Goal: Task Accomplishment & Management: Complete application form

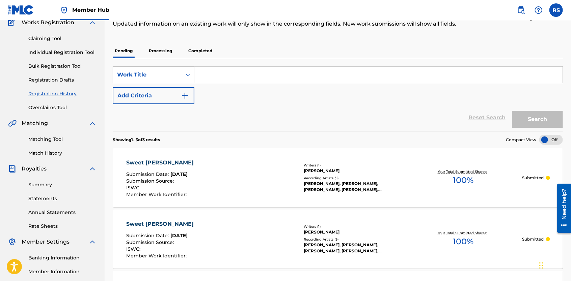
scroll to position [26, 0]
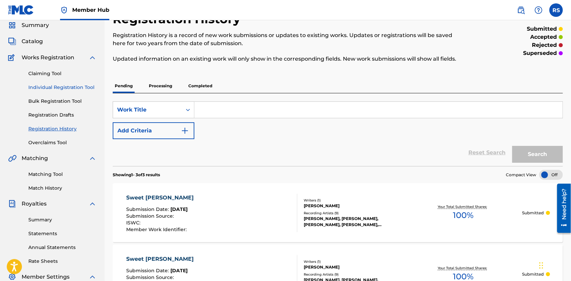
click at [43, 87] on link "Individual Registration Tool" at bounding box center [62, 87] width 68 height 7
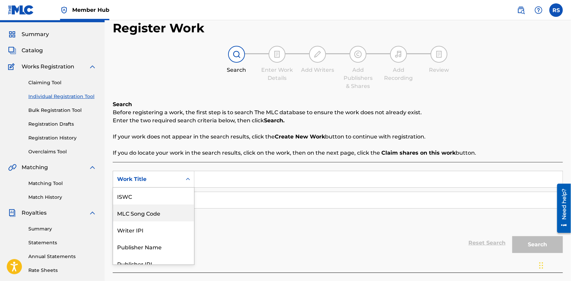
scroll to position [24, 0]
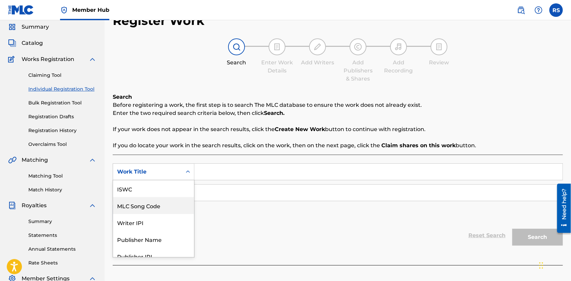
click at [187, 181] on div "7 results available. Use Up and Down to choose options, press Enter to select t…" at bounding box center [154, 172] width 82 height 17
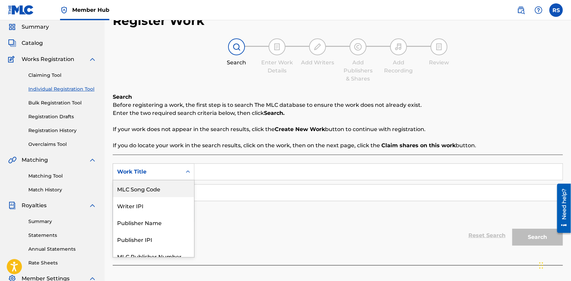
scroll to position [24, 0]
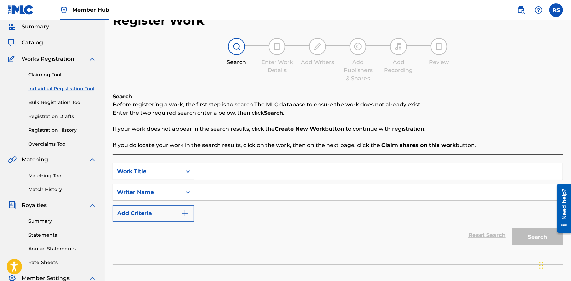
click at [213, 171] on input "Search Form" at bounding box center [378, 172] width 368 height 16
type input "Conversation With A Gemini"
click at [216, 192] on input "Search Form" at bounding box center [378, 193] width 368 height 16
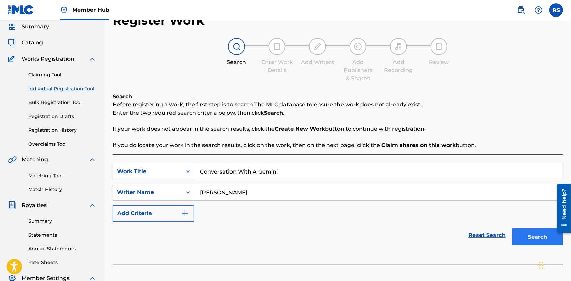
type input "[PERSON_NAME]"
click at [524, 241] on button "Search" at bounding box center [537, 237] width 51 height 17
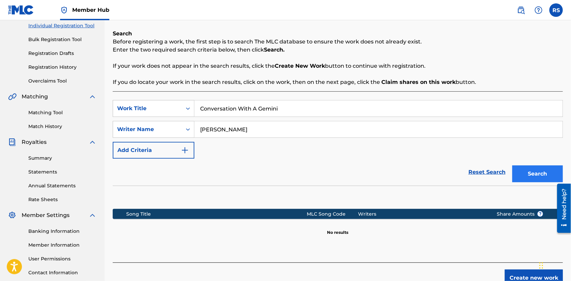
scroll to position [125, 0]
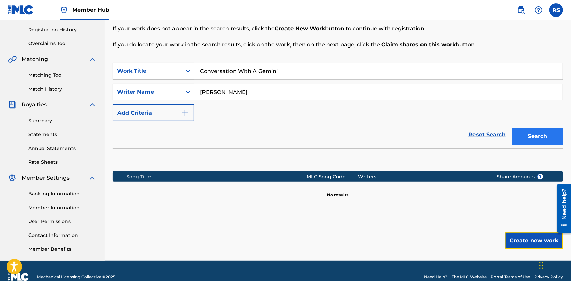
click at [524, 241] on button "Create new work" at bounding box center [534, 240] width 58 height 17
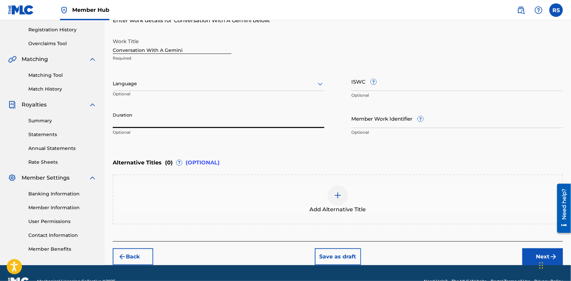
click at [245, 118] on input "Duration" at bounding box center [219, 118] width 212 height 19
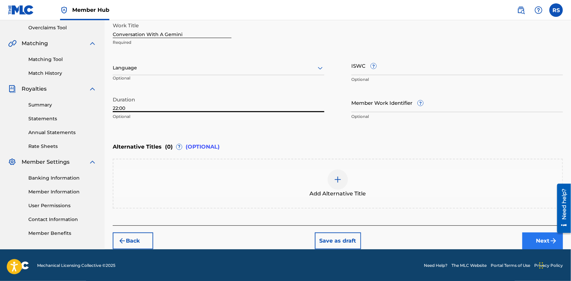
type input "22:00"
click at [529, 242] on button "Next" at bounding box center [542, 241] width 40 height 17
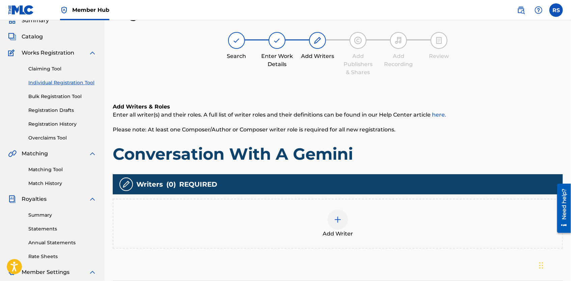
scroll to position [30, 0]
click at [345, 220] on div at bounding box center [338, 220] width 20 height 20
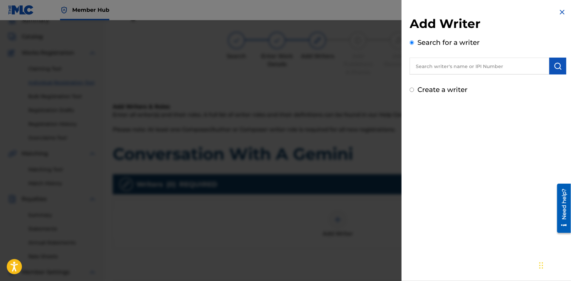
click at [442, 66] on input "text" at bounding box center [480, 66] width 140 height 17
click at [410, 89] on input "Create a writer" at bounding box center [412, 90] width 4 height 4
radio input "false"
radio input "true"
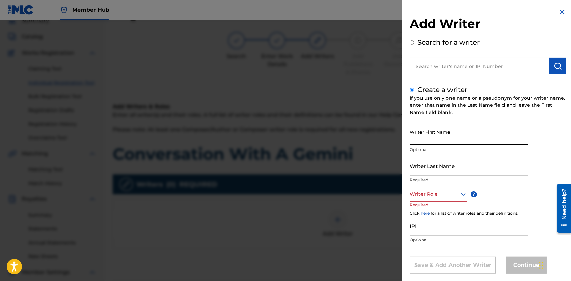
click at [424, 134] on input "Writer First Name" at bounding box center [469, 135] width 119 height 19
type input "[PERSON_NAME]"
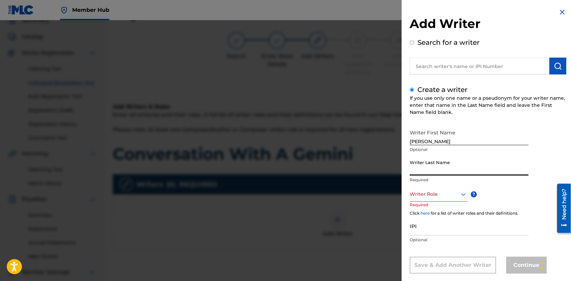
click at [425, 170] on input "Writer Last Name" at bounding box center [469, 166] width 119 height 19
type input "[PERSON_NAME]"
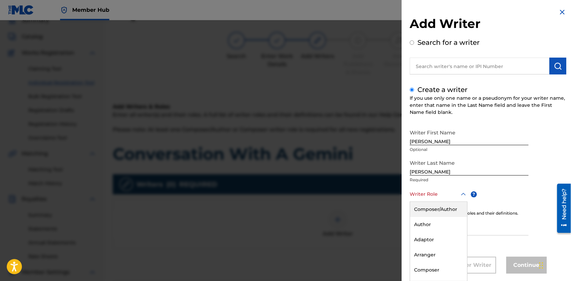
scroll to position [11, 0]
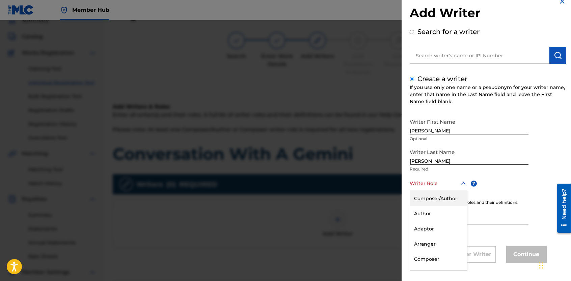
click at [457, 191] on div "8 results available. Use Up and Down to choose options, press Enter to select t…" at bounding box center [439, 183] width 58 height 15
click at [447, 197] on div "Composer/Author" at bounding box center [438, 198] width 57 height 15
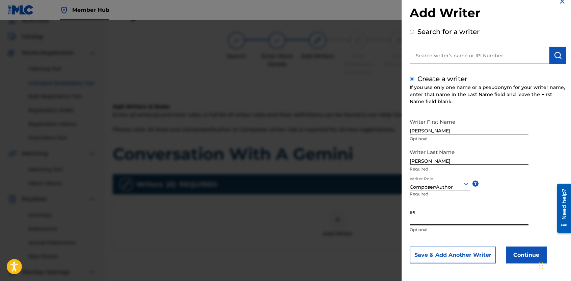
click at [436, 219] on input "IPI" at bounding box center [469, 215] width 119 height 19
paste input "00563200092"
type input "00563200092"
click at [524, 255] on button "Continue" at bounding box center [526, 255] width 40 height 17
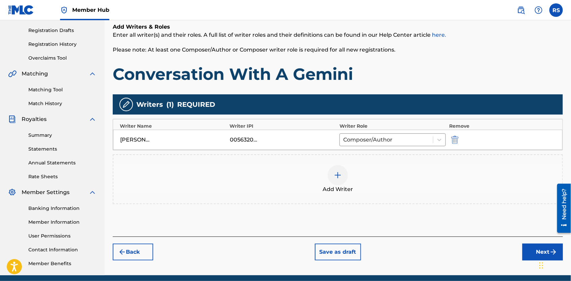
scroll to position [112, 0]
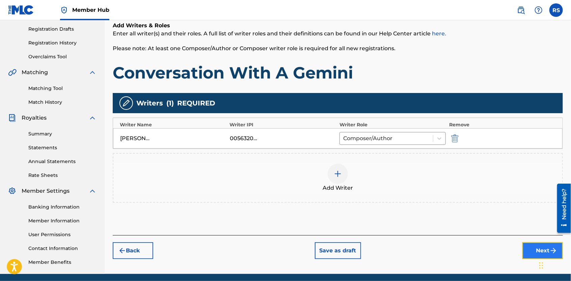
click at [531, 251] on button "Next" at bounding box center [542, 251] width 40 height 17
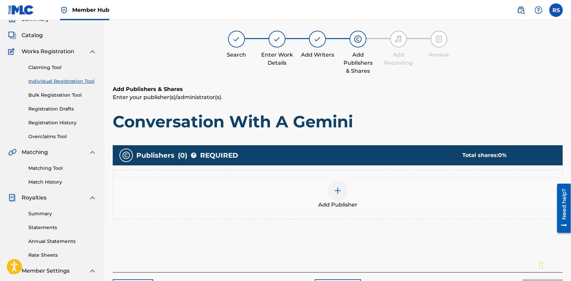
scroll to position [30, 0]
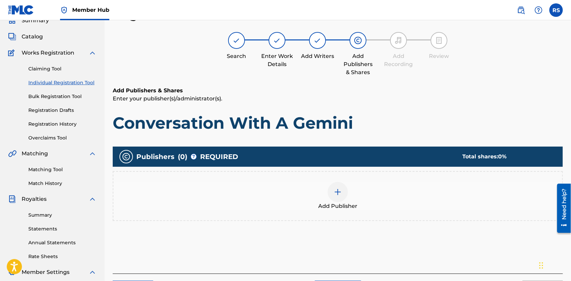
click at [338, 194] on img at bounding box center [338, 192] width 8 height 8
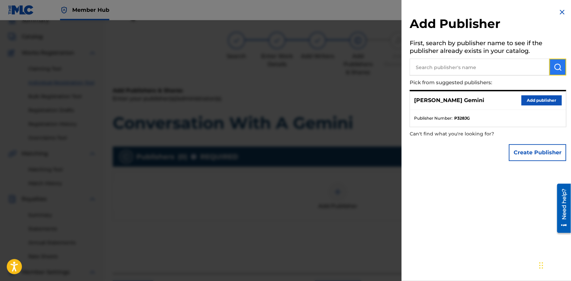
click at [554, 71] on img "submit" at bounding box center [558, 67] width 8 height 8
click at [535, 152] on button "Create Publisher" at bounding box center [537, 152] width 57 height 17
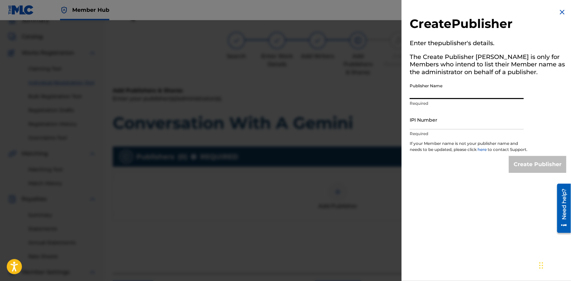
click at [458, 91] on input "Publisher Name" at bounding box center [467, 89] width 114 height 19
type input "Yella Brick Road Poetry"
type input "01307924846"
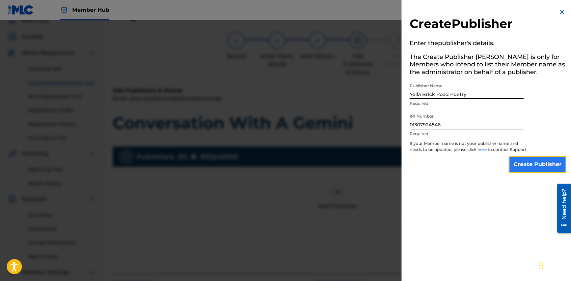
click at [519, 173] on input "Create Publisher" at bounding box center [537, 164] width 57 height 17
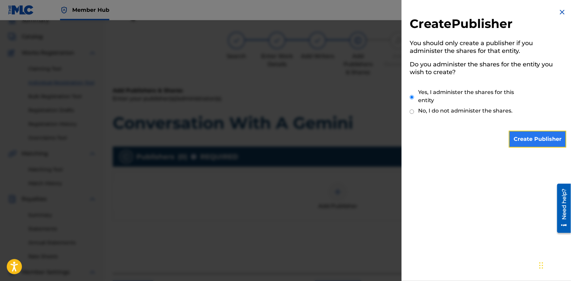
click at [517, 137] on input "Create Publisher" at bounding box center [537, 139] width 57 height 17
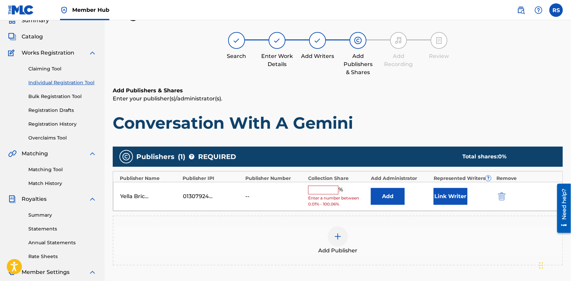
click at [326, 188] on input "text" at bounding box center [323, 190] width 30 height 9
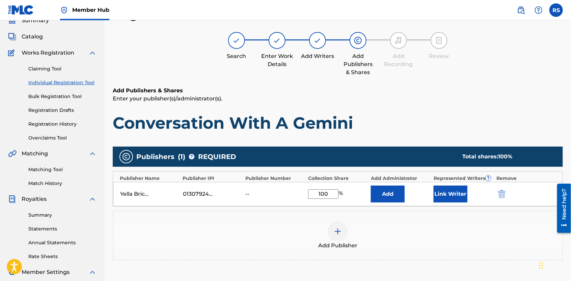
type input "100.0"
click at [453, 194] on button "Link Writer" at bounding box center [451, 194] width 34 height 17
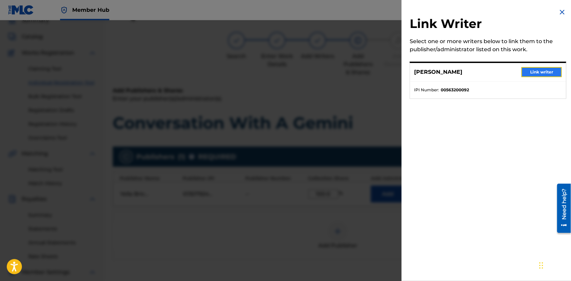
click at [538, 71] on button "Link writer" at bounding box center [541, 72] width 40 height 10
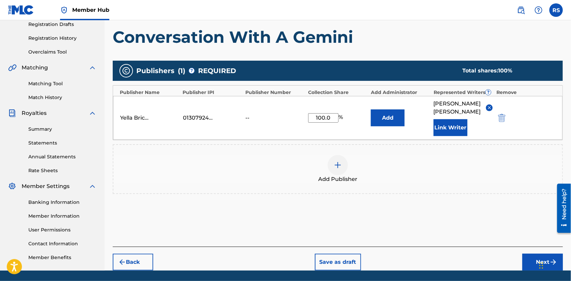
scroll to position [118, 0]
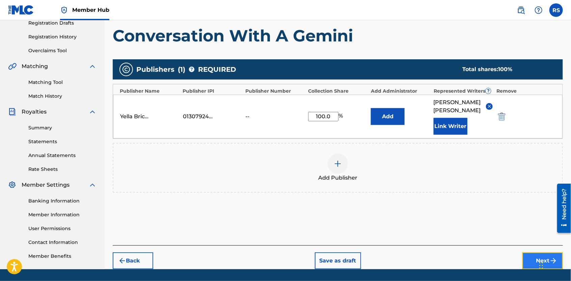
click at [534, 254] on button "Next" at bounding box center [542, 261] width 40 height 17
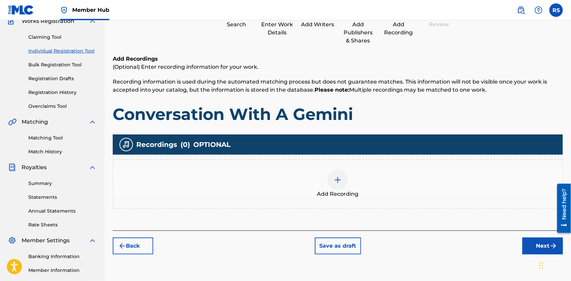
scroll to position [30, 0]
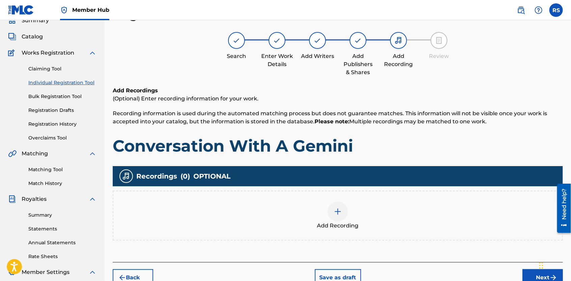
click at [339, 212] on img at bounding box center [338, 212] width 8 height 8
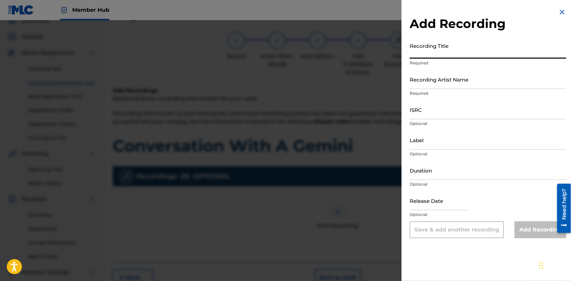
click at [431, 54] on input "Recording Title" at bounding box center [488, 48] width 157 height 19
type input "Conversation With A Gemini"
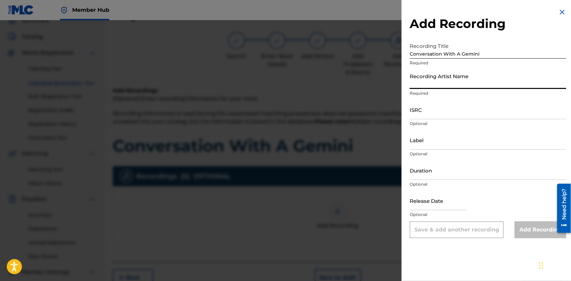
click at [430, 81] on input "Recording Artist Name" at bounding box center [488, 79] width 157 height 19
type input "[PERSON_NAME] Gemini"
type input "Yella Brick Road Ent. LLC"
type input "03:11"
type input "[DATE]"
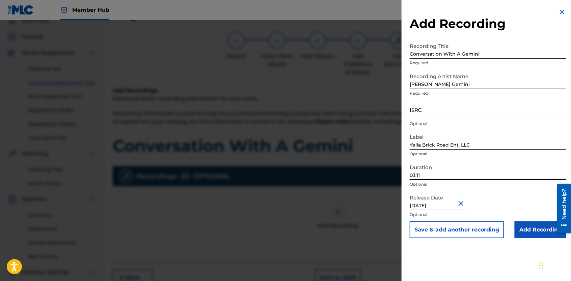
click at [432, 180] on input "03:11" at bounding box center [488, 170] width 157 height 19
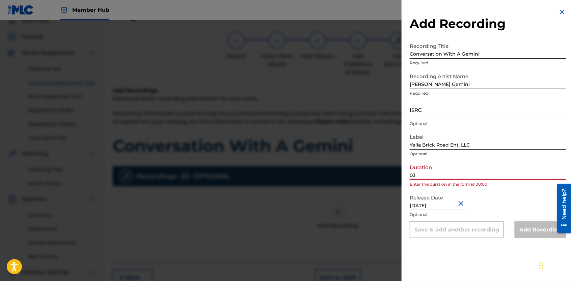
type input "0"
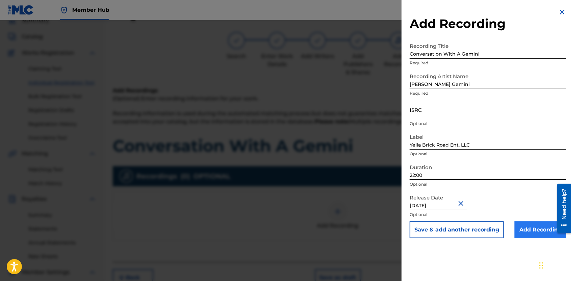
type input "22:00"
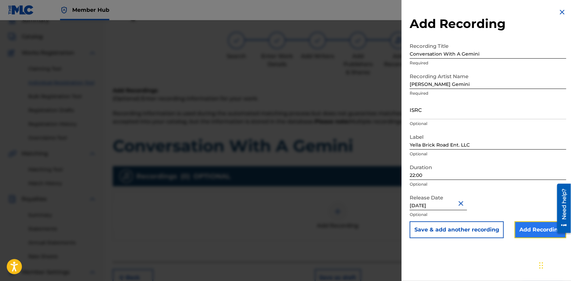
click at [522, 230] on input "Add Recording" at bounding box center [541, 230] width 52 height 17
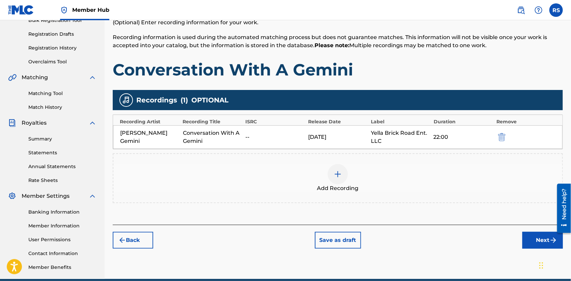
scroll to position [107, 0]
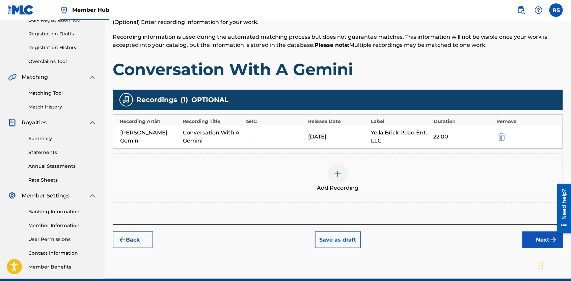
click at [335, 176] on img at bounding box center [338, 174] width 8 height 8
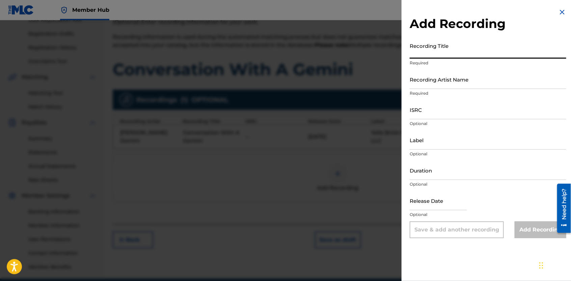
click at [427, 52] on input "Recording Title" at bounding box center [488, 48] width 157 height 19
type input "Introducing (Live) [feat. Rika]"
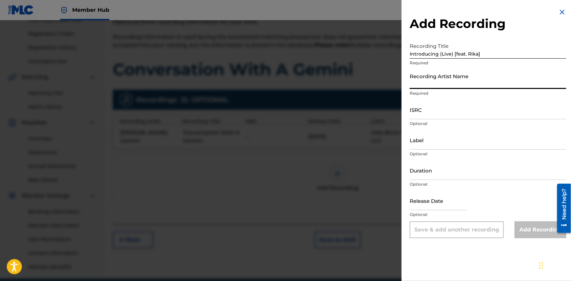
click at [425, 82] on input "Recording Artist Name" at bounding box center [488, 79] width 157 height 19
type input "[PERSON_NAME] Gemini"
type input "Yella Brick Road Ent. LLC"
type input "22:00"
type input "[DATE]"
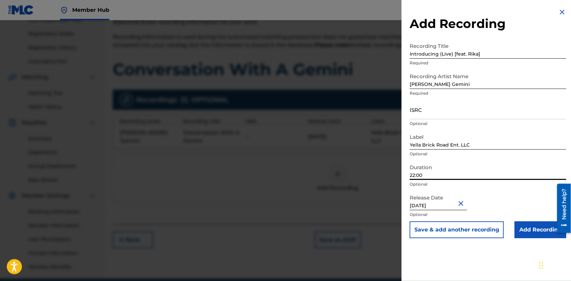
click at [414, 177] on input "22:00" at bounding box center [488, 170] width 157 height 19
type input "00:19"
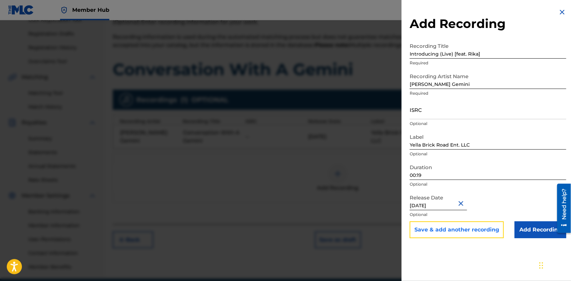
click at [433, 230] on button "Save & add another recording" at bounding box center [457, 230] width 94 height 17
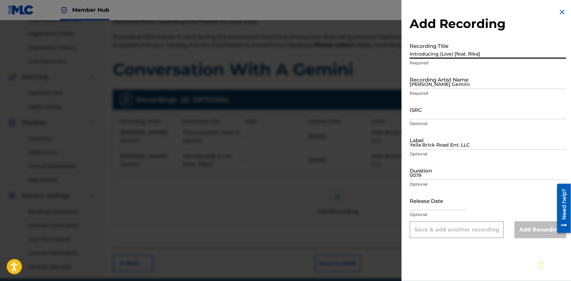
click at [429, 48] on input "Introducing (Live) [feat. Rika]" at bounding box center [488, 48] width 157 height 19
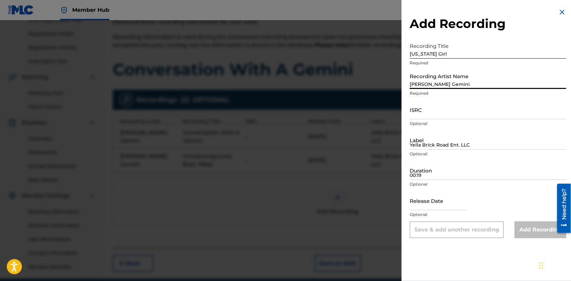
click at [438, 82] on input "[PERSON_NAME] Gemini" at bounding box center [488, 79] width 157 height 19
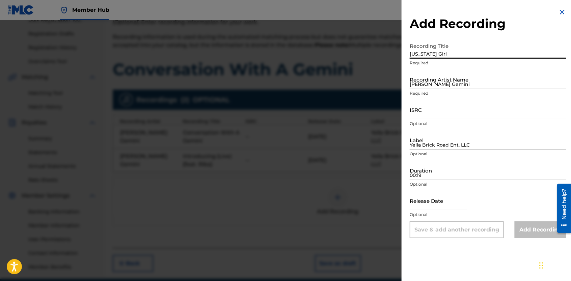
click at [449, 53] on input "[US_STATE] Girl" at bounding box center [488, 48] width 157 height 19
type input "[US_STATE] Girl (Live)"
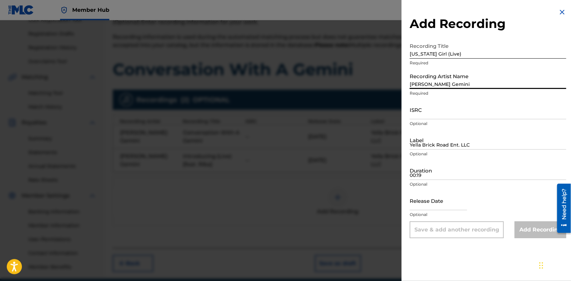
click at [446, 82] on input "[PERSON_NAME] Gemini" at bounding box center [488, 79] width 157 height 19
type input "[PERSON_NAME] Gemini"
type input "Yella Brick Road Ent. LLC"
type input "22:00"
type input "[DATE]"
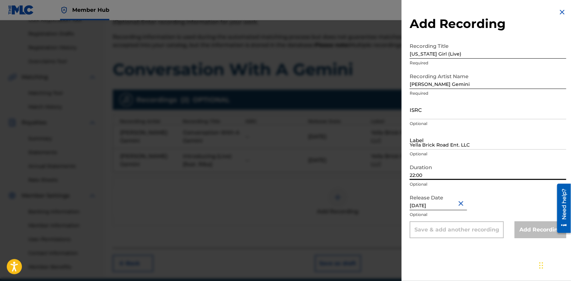
click at [454, 178] on input "22:00" at bounding box center [488, 170] width 157 height 19
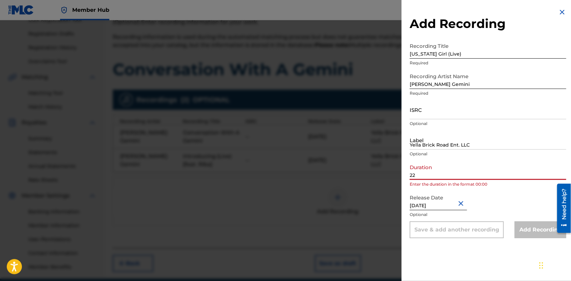
type input "2"
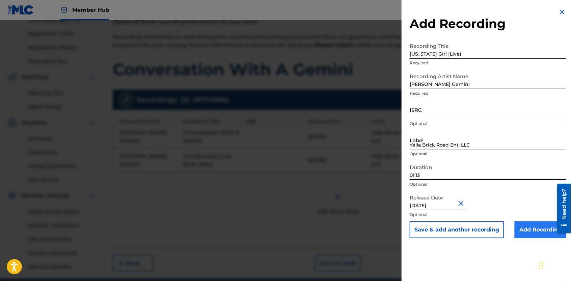
type input "01:13"
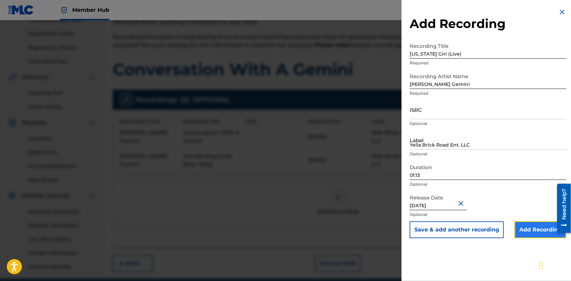
click at [527, 233] on input "Add Recording" at bounding box center [541, 230] width 52 height 17
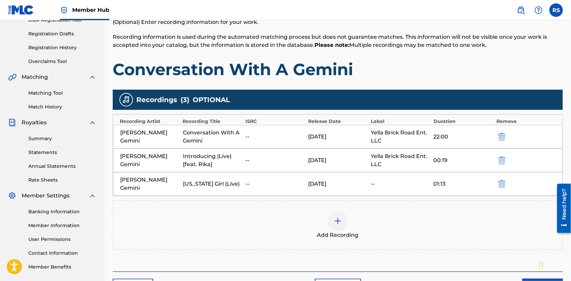
click at [337, 217] on img at bounding box center [338, 221] width 8 height 8
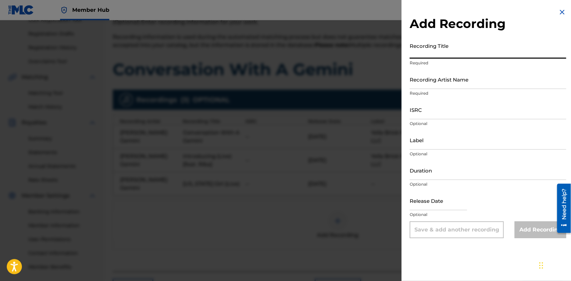
click at [437, 52] on input "Recording Title" at bounding box center [488, 48] width 157 height 19
type input "Priceless (Live)"
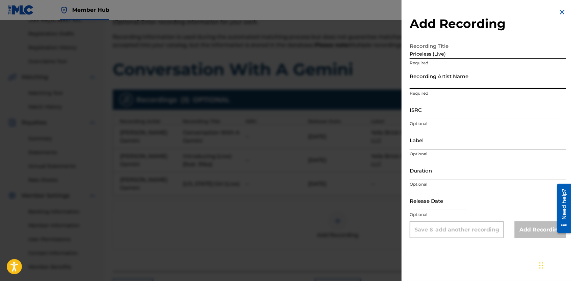
click at [438, 86] on input "Recording Artist Name" at bounding box center [488, 79] width 157 height 19
type input "[PERSON_NAME] Gemini"
type input "Yella Brick Road Ent. LLC"
type input "[DATE]"
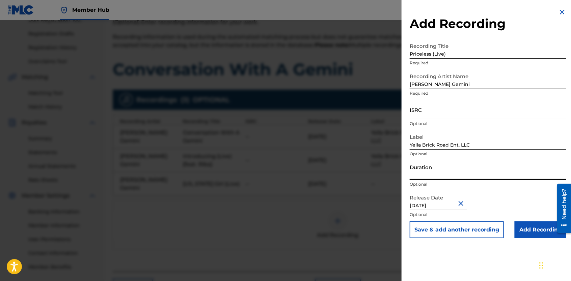
click at [431, 174] on input "Duration" at bounding box center [488, 170] width 157 height 19
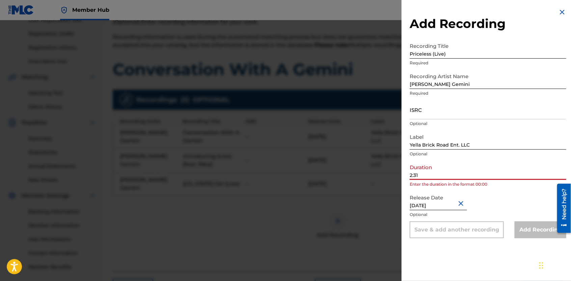
click at [410, 175] on input "2:31" at bounding box center [488, 170] width 157 height 19
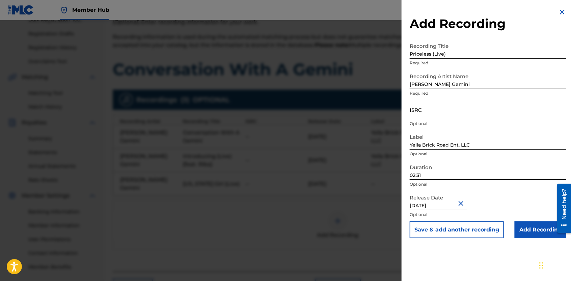
type input "02:31"
select select "4"
select select "2017"
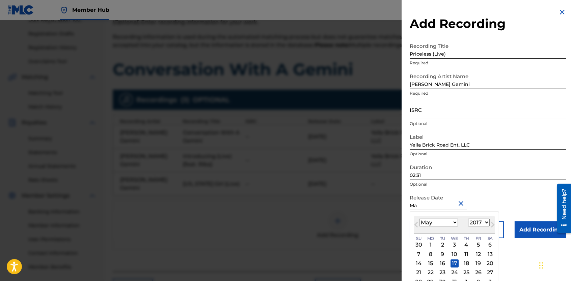
type input "M"
type input "[DATE]"
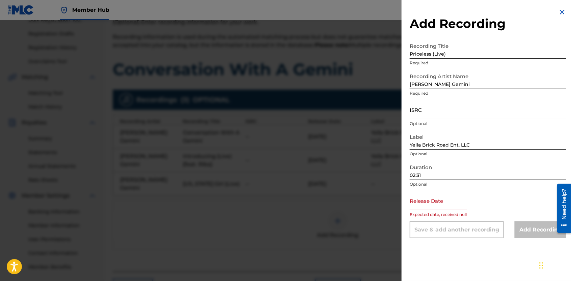
click at [504, 193] on div "Release Date Expected date, received null" at bounding box center [488, 206] width 157 height 30
click at [451, 210] on input "text" at bounding box center [438, 200] width 57 height 19
select select "8"
select select "2025"
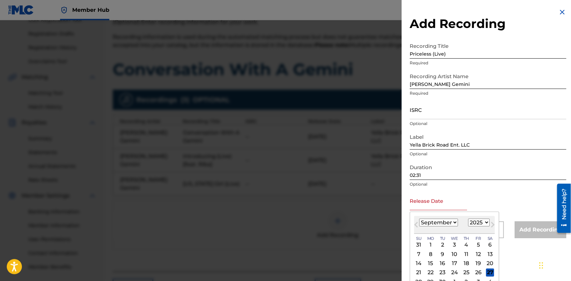
click at [453, 222] on select "January February March April May June July August September October November De…" at bounding box center [438, 223] width 39 height 8
select select "3"
click at [419, 219] on select "January February March April May June July August September October November De…" at bounding box center [438, 223] width 39 height 8
click at [485, 222] on select "1899 1900 1901 1902 1903 1904 1905 1906 1907 1908 1909 1910 1911 1912 1913 1914…" at bounding box center [479, 223] width 22 height 8
select select "2023"
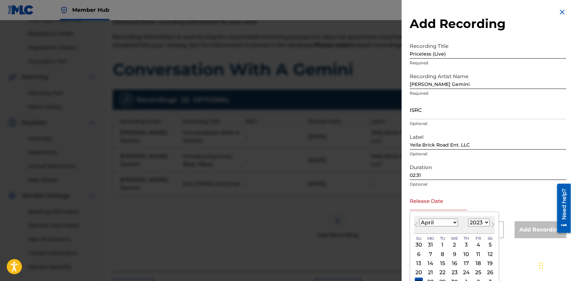
click at [468, 219] on select "1899 1900 1901 1902 1903 1904 1905 1906 1907 1908 1909 1910 1911 1912 1913 1914…" at bounding box center [479, 223] width 22 height 8
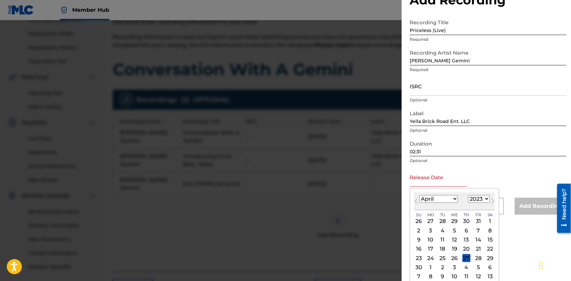
scroll to position [24, 0]
click at [445, 258] on div "25" at bounding box center [442, 258] width 8 height 8
type input "[DATE]"
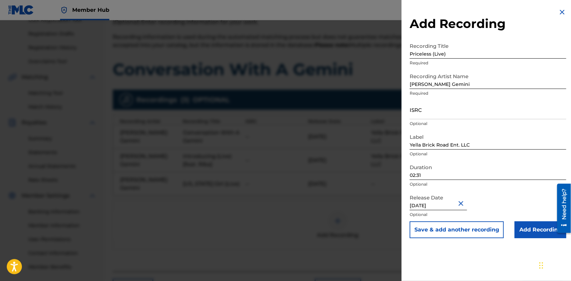
scroll to position [0, 0]
click at [444, 232] on button "Save & add another recording" at bounding box center [457, 230] width 94 height 17
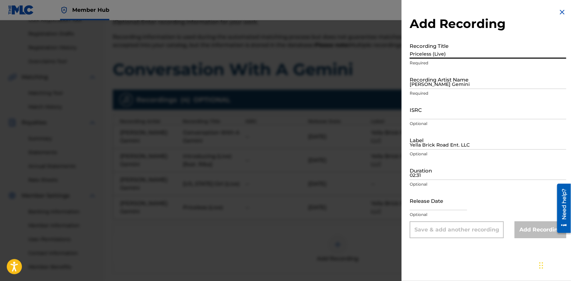
click at [438, 54] on input "Priceless (Live)" at bounding box center [488, 48] width 157 height 19
type input "Gemini Rant, Pt. 1 (Live)"
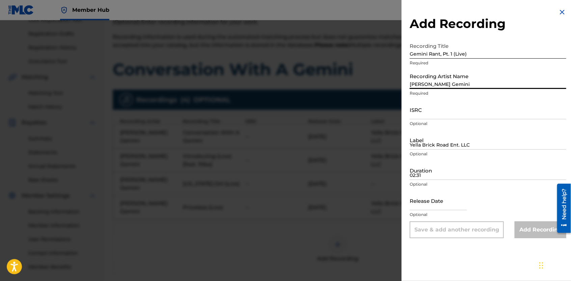
click at [447, 80] on input "[PERSON_NAME] Gemini" at bounding box center [488, 79] width 157 height 19
type input "[PERSON_NAME] Gemini"
type input "Yella Brick Road Ent. LLC"
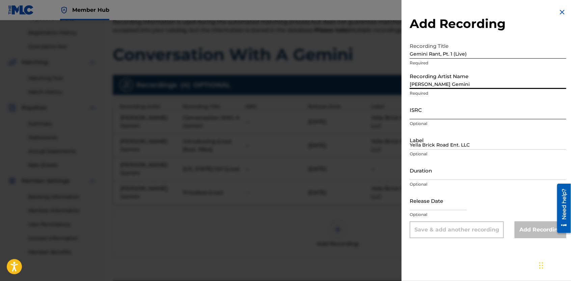
scroll to position [128, 0]
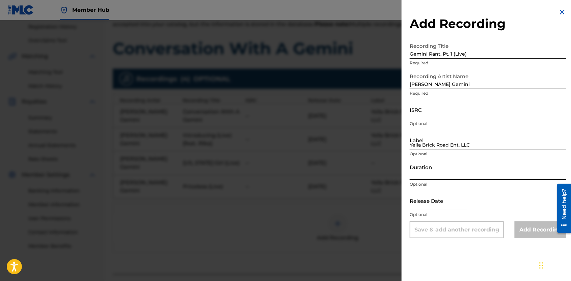
click at [472, 173] on input "Duration" at bounding box center [488, 170] width 157 height 19
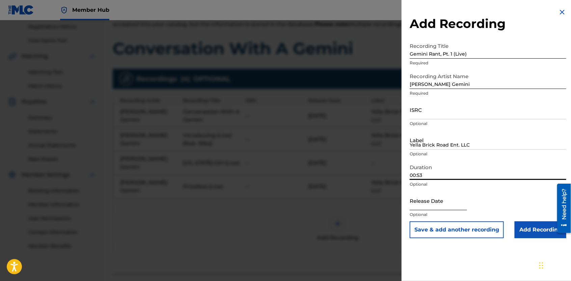
type input "00:53"
select select "8"
select select "2025"
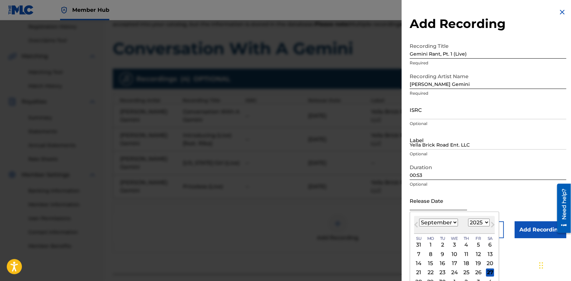
click at [440, 203] on input "text" at bounding box center [438, 200] width 57 height 19
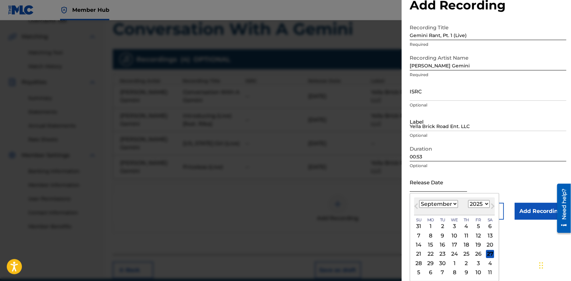
scroll to position [148, 0]
click at [455, 204] on select "January February March April May June July August September October November De…" at bounding box center [438, 204] width 39 height 8
select select "7"
click at [419, 200] on select "January February March April May June July August September October November De…" at bounding box center [438, 204] width 39 height 8
click at [486, 204] on select "1899 1900 1901 1902 1903 1904 1905 1906 1907 1908 1909 1910 1911 1912 1913 1914…" at bounding box center [479, 204] width 22 height 8
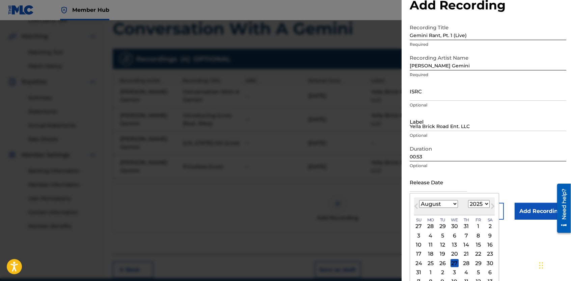
select select "2023"
click at [468, 200] on select "1899 1900 1901 1902 1903 1904 1905 1906 1907 1908 1909 1910 1911 1912 1913 1914…" at bounding box center [479, 204] width 22 height 8
click at [476, 254] on div "25" at bounding box center [478, 254] width 8 height 8
type input "[DATE]"
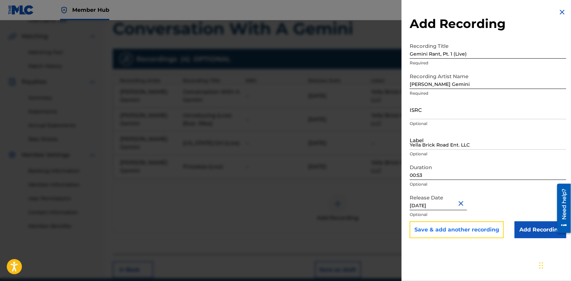
click at [473, 233] on button "Save & add another recording" at bounding box center [457, 230] width 94 height 17
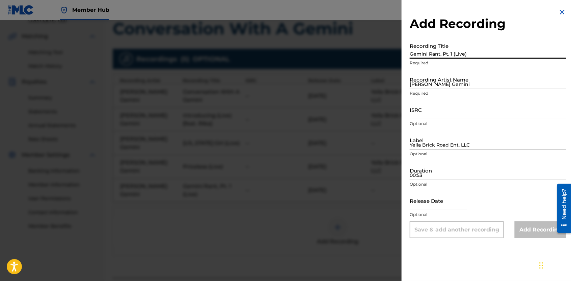
click at [456, 57] on input "Gemini Rant, Pt. 1 (Live)" at bounding box center [488, 48] width 157 height 19
type input "A Vegan Dissertation (Live)"
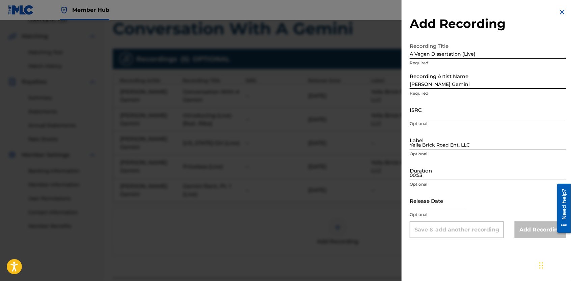
click at [456, 85] on input "[PERSON_NAME] Gemini" at bounding box center [488, 79] width 157 height 19
type input "[PERSON_NAME] Gemini"
type input "Yella Brick Road Ent. LLC"
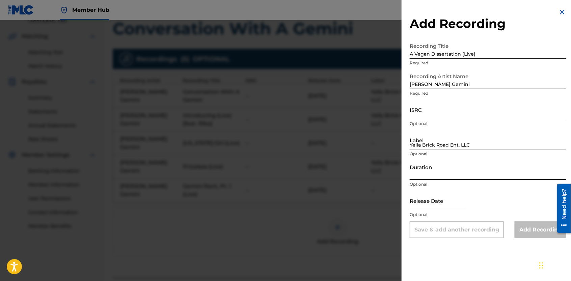
click at [424, 176] on input "Duration" at bounding box center [488, 170] width 157 height 19
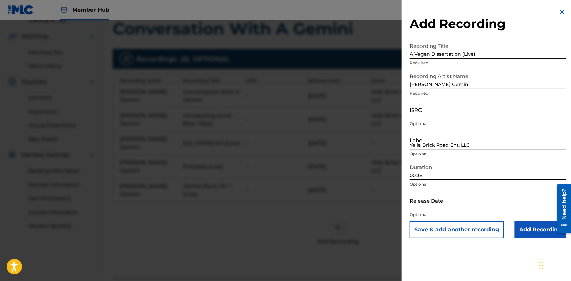
type input "00:38"
select select "8"
select select "2025"
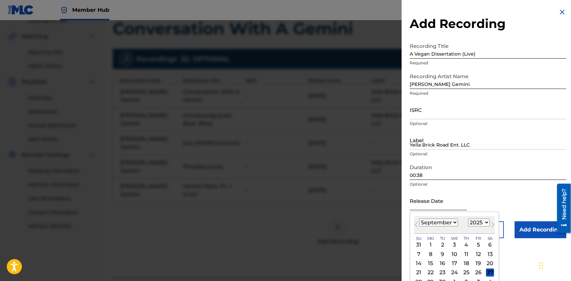
click at [449, 203] on input "text" at bounding box center [438, 200] width 57 height 19
click at [453, 222] on select "January February March April May June July August September October November De…" at bounding box center [438, 223] width 39 height 8
select select "7"
click at [419, 219] on select "January February March April May June July August September October November De…" at bounding box center [438, 223] width 39 height 8
click at [485, 222] on select "1899 1900 1901 1902 1903 1904 1905 1906 1907 1908 1909 1910 1911 1912 1913 1914…" at bounding box center [479, 223] width 22 height 8
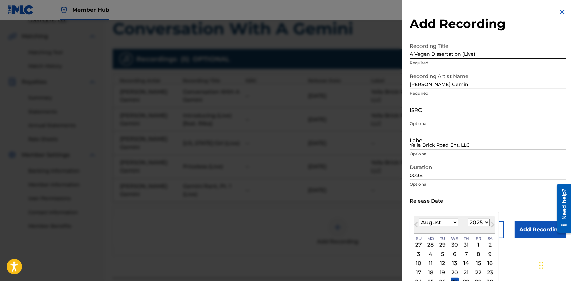
select select "2023"
click at [468, 219] on select "1899 1900 1901 1902 1903 1904 1905 1906 1907 1908 1909 1910 1911 1912 1913 1914…" at bounding box center [479, 223] width 22 height 8
click at [476, 271] on div "25" at bounding box center [478, 273] width 8 height 8
type input "[DATE]"
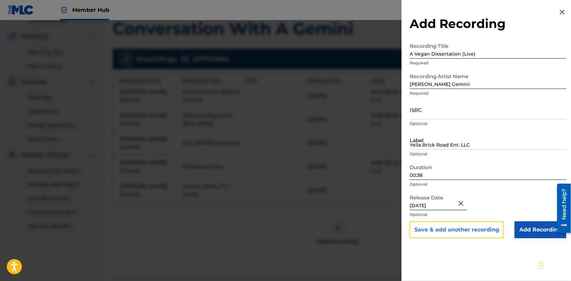
click at [474, 227] on button "Save & add another recording" at bounding box center [457, 230] width 94 height 17
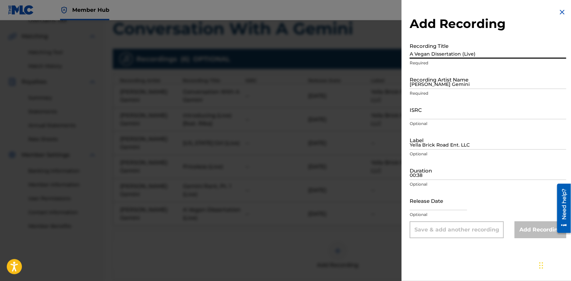
click at [451, 53] on input "A Vegan Dissertation (Live)" at bounding box center [488, 48] width 157 height 19
type input "Another"
